Goal: Navigation & Orientation: Find specific page/section

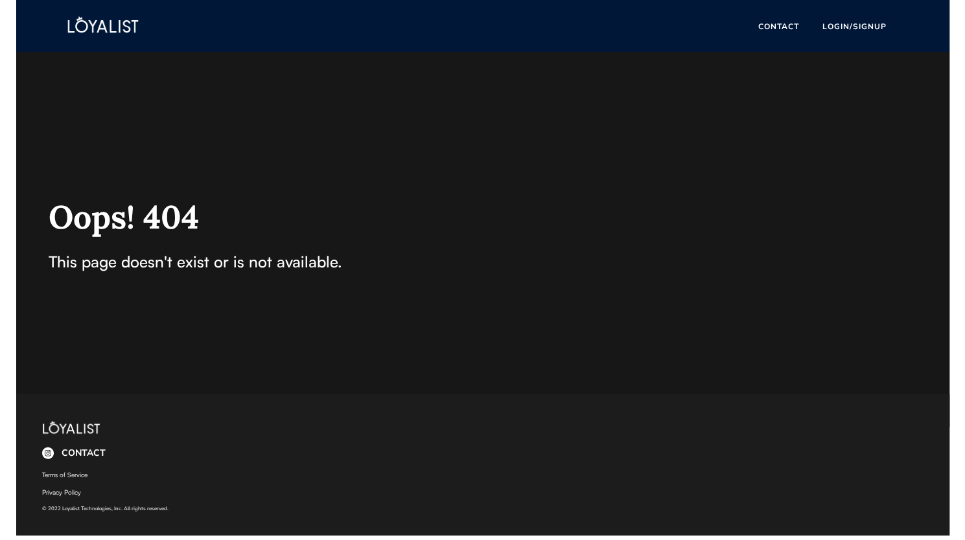
click at [93, 14] on img at bounding box center [103, 26] width 128 height 40
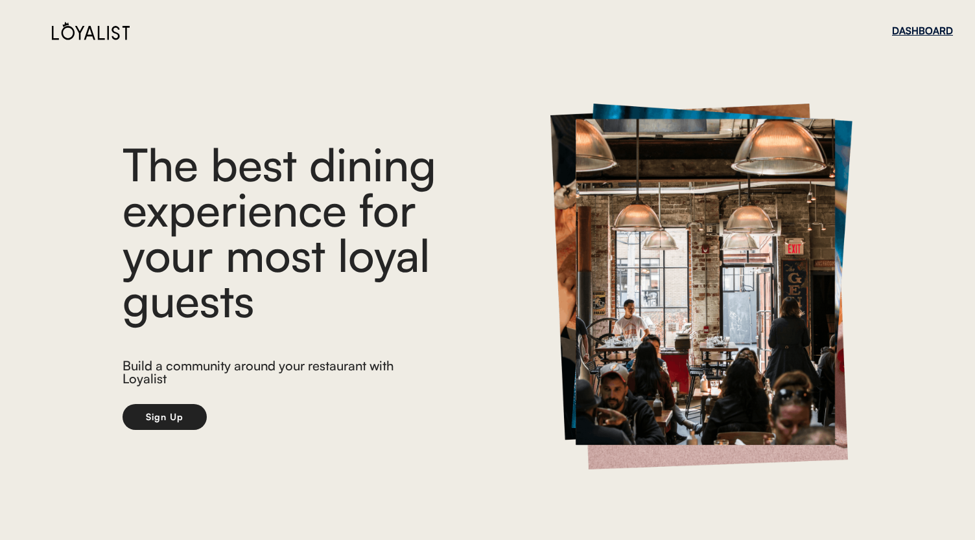
click at [930, 26] on div "DASHBOARD" at bounding box center [922, 31] width 61 height 10
click at [74, 25] on img at bounding box center [91, 30] width 78 height 19
